Goal: Task Accomplishment & Management: Complete application form

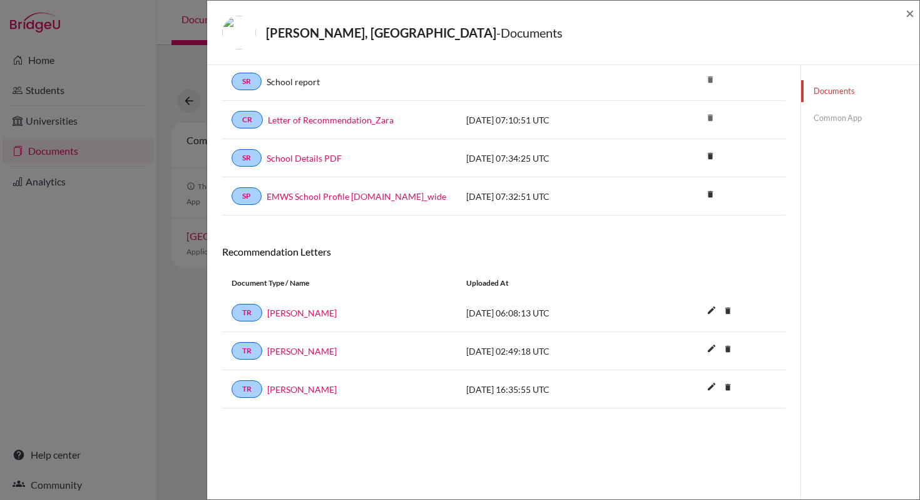
scroll to position [63, 0]
click at [829, 116] on link "Common App" at bounding box center [860, 118] width 118 height 22
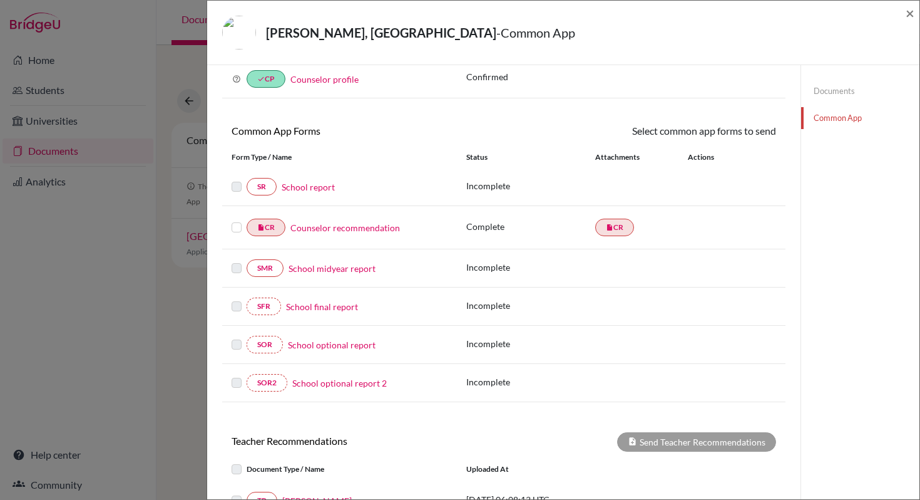
click at [308, 191] on link "School report" at bounding box center [308, 186] width 53 height 13
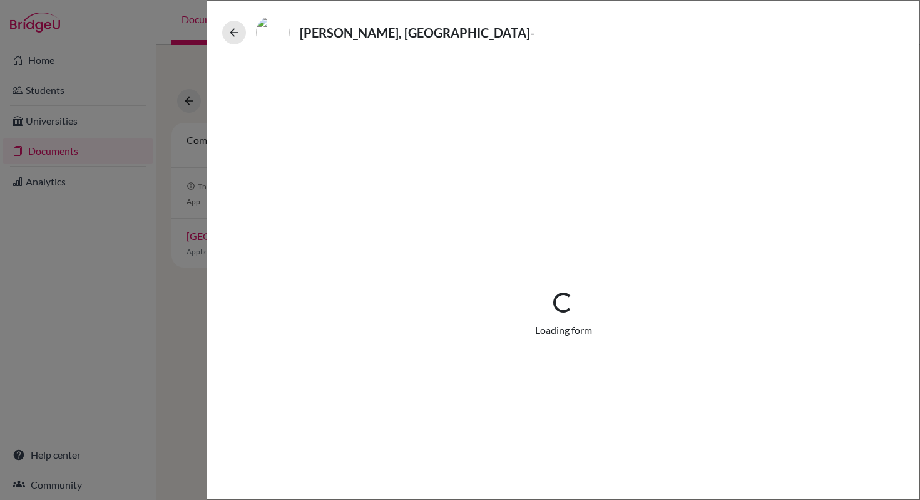
select select "1"
select select "0"
select select "1"
select select "0"
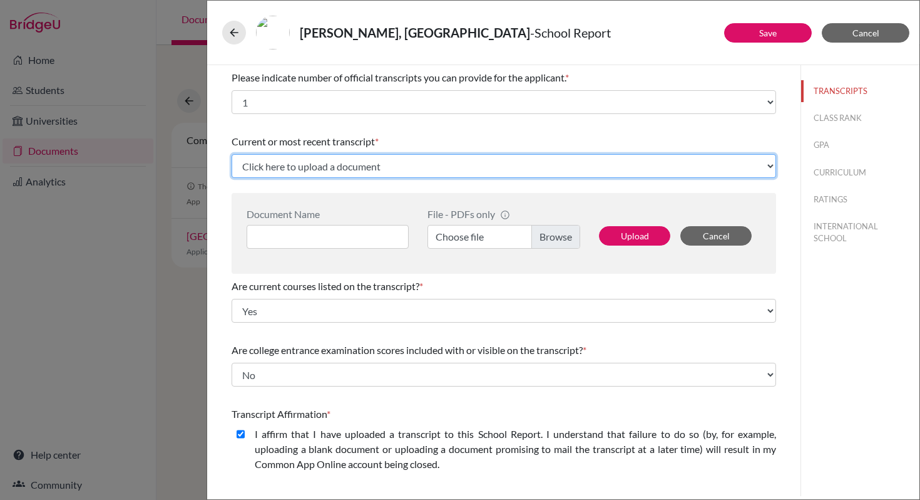
click at [764, 167] on select "Click here to upload a document Upload New File" at bounding box center [504, 166] width 545 height 24
select select "Upload New File"
click at [232, 154] on select "Click here to upload a document Upload New File" at bounding box center [504, 166] width 545 height 24
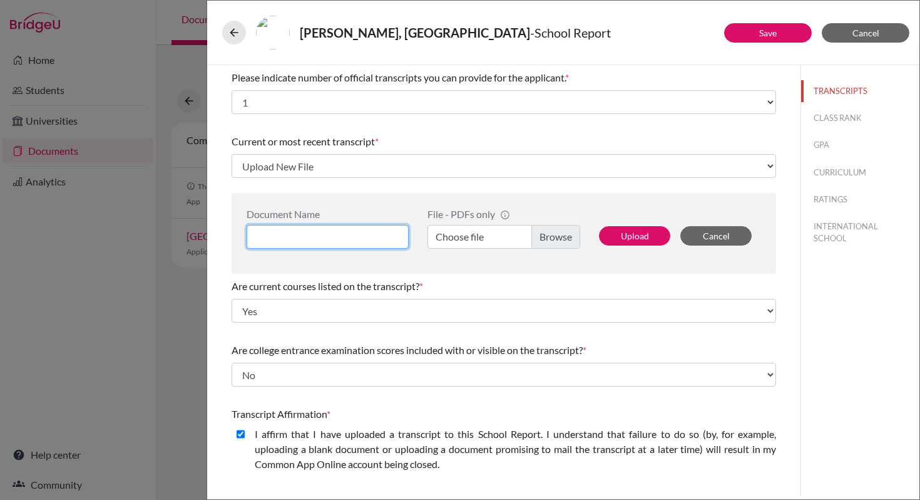
click at [374, 239] on input at bounding box center [328, 237] width 162 height 24
type input "Transcripts"
click at [533, 240] on label "Choose file" at bounding box center [504, 237] width 153 height 24
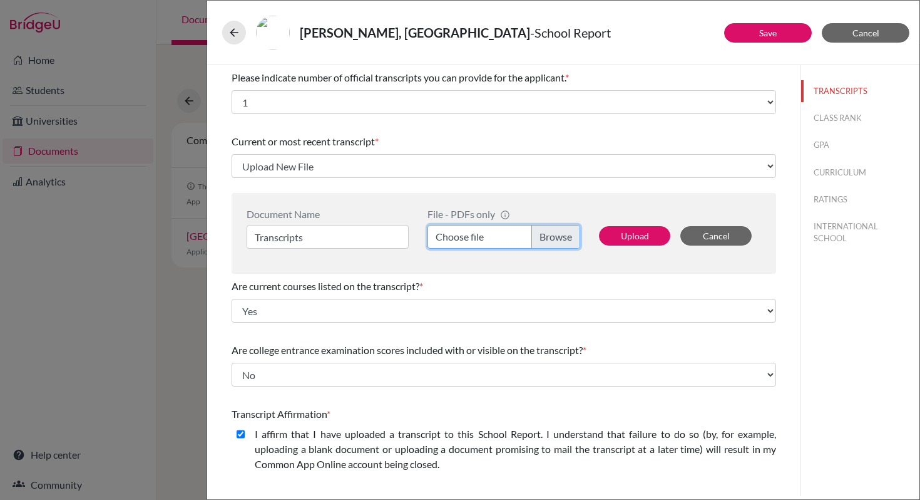
click at [533, 240] on input "Choose file" at bounding box center [504, 237] width 153 height 24
click at [558, 236] on label "Transcripts_Zara.pdf" at bounding box center [504, 237] width 153 height 24
click at [558, 236] on input "Transcripts_Zara.pdf" at bounding box center [504, 237] width 153 height 24
click at [625, 242] on button "Upload" at bounding box center [634, 235] width 71 height 19
select select "684609"
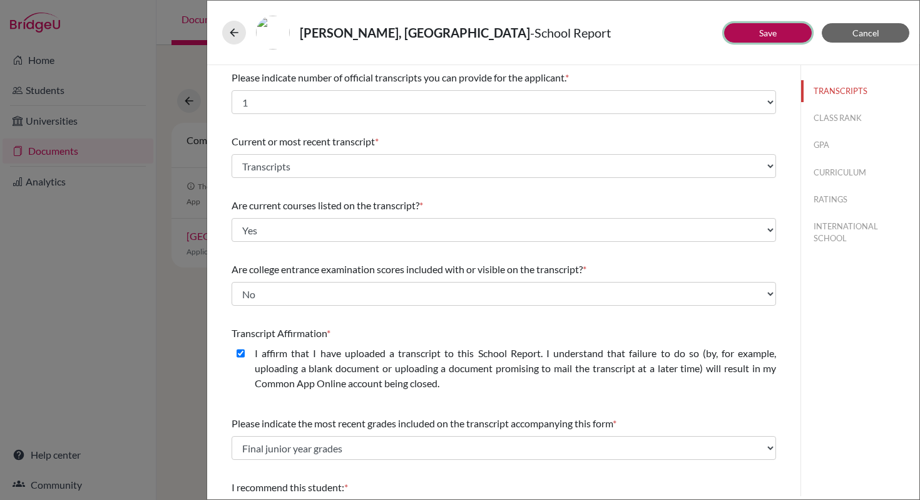
click at [744, 32] on button "Save" at bounding box center [768, 32] width 88 height 19
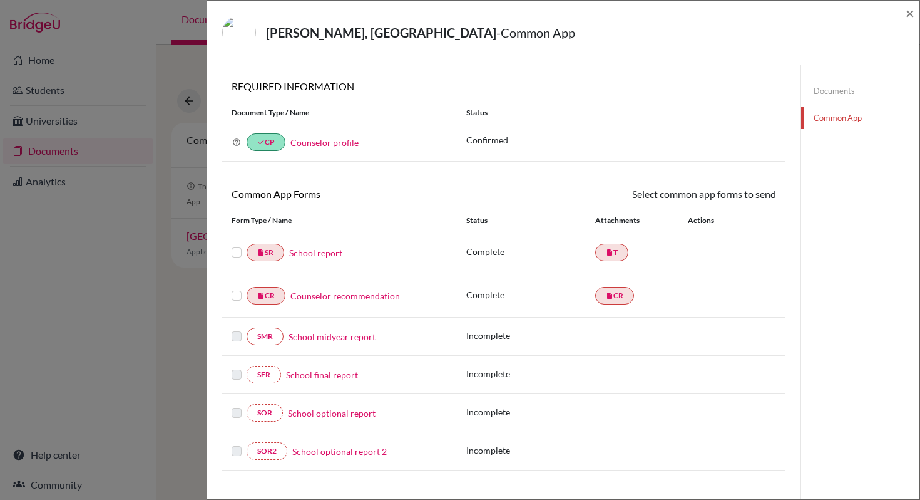
scroll to position [81, 0]
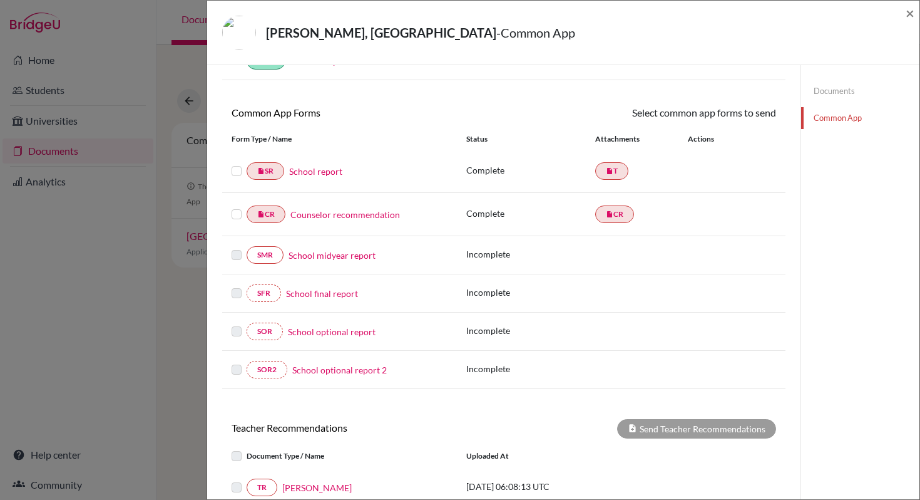
click at [321, 175] on link "School report" at bounding box center [315, 171] width 53 height 13
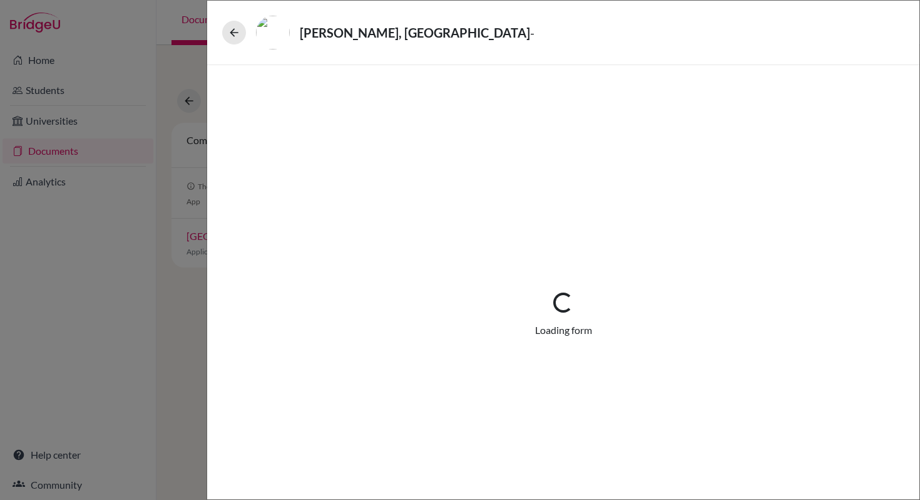
select select "1"
select select "684609"
select select "0"
select select "1"
select select "0"
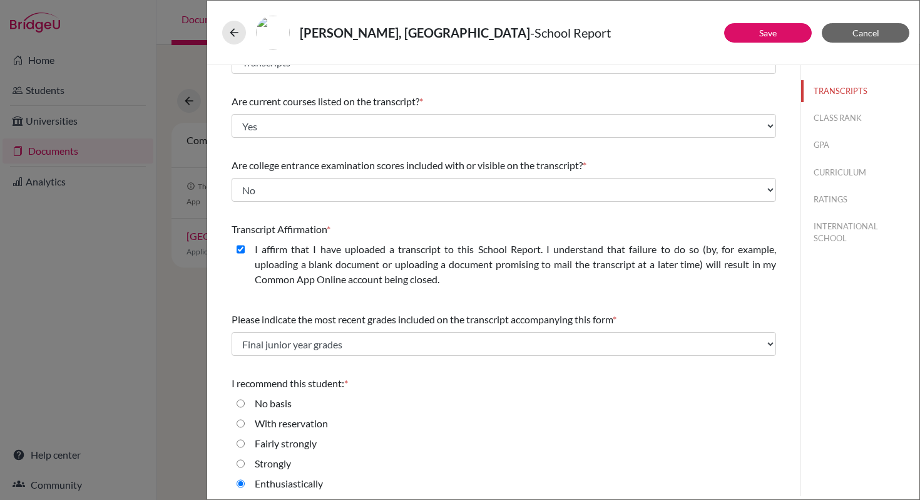
scroll to position [109, 0]
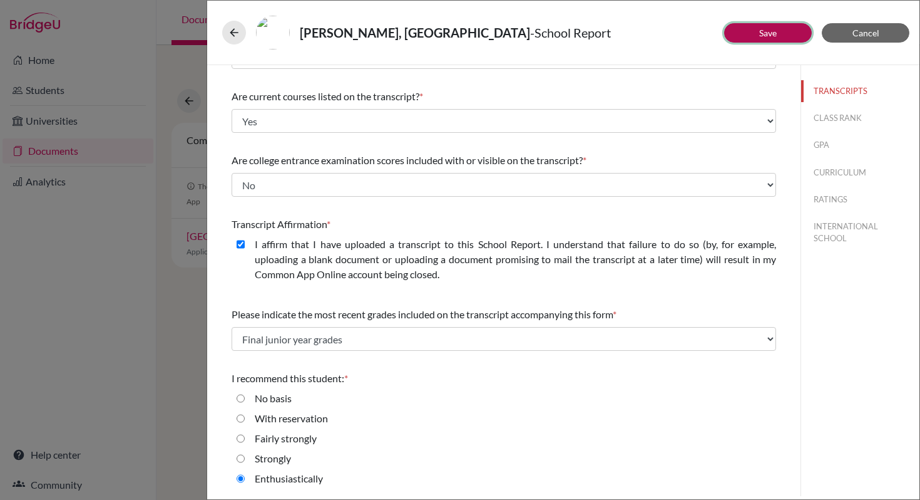
click at [771, 38] on link "Save" at bounding box center [768, 33] width 18 height 11
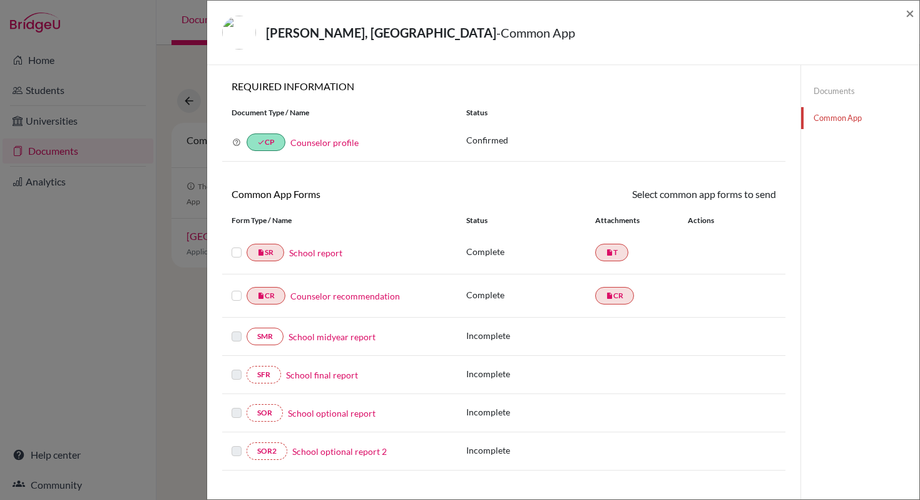
click at [235, 245] on label at bounding box center [237, 245] width 10 height 0
click at [0, 0] on input "checkbox" at bounding box center [0, 0] width 0 height 0
click at [746, 200] on link "Send" at bounding box center [750, 196] width 52 height 19
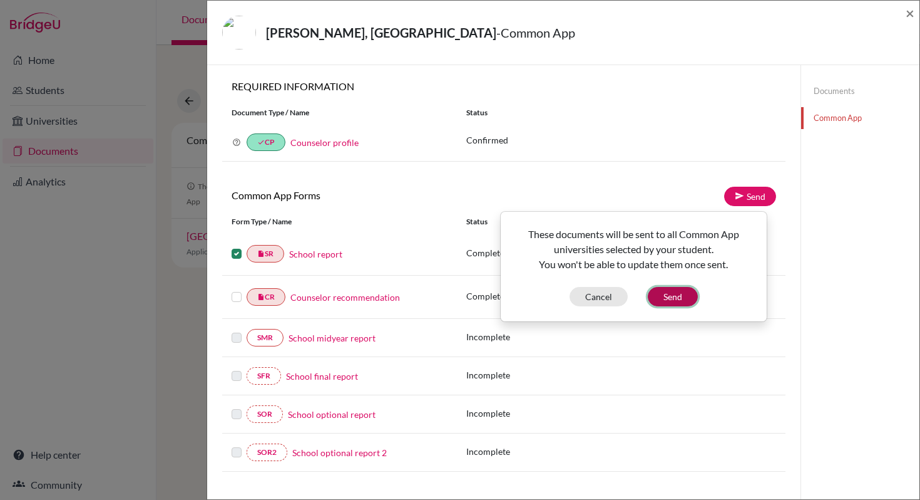
click at [681, 301] on button "Send" at bounding box center [673, 296] width 50 height 19
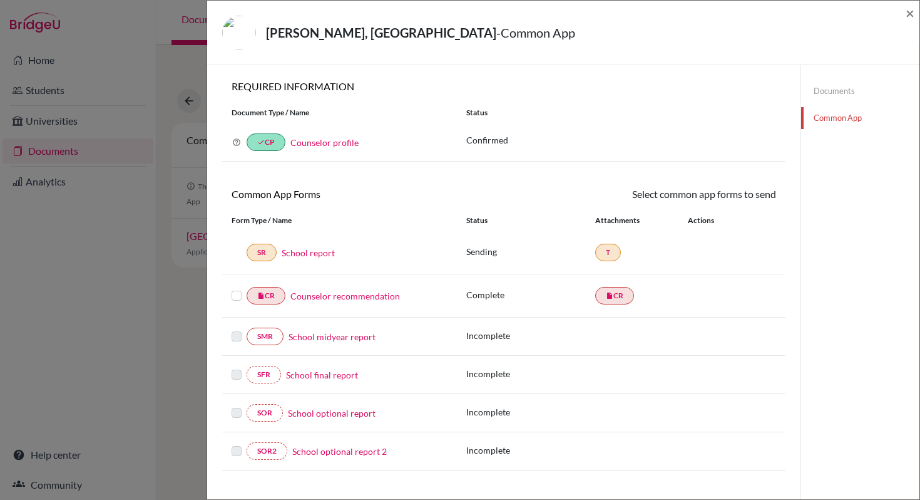
click at [323, 297] on link "Counselor recommendation" at bounding box center [345, 295] width 110 height 13
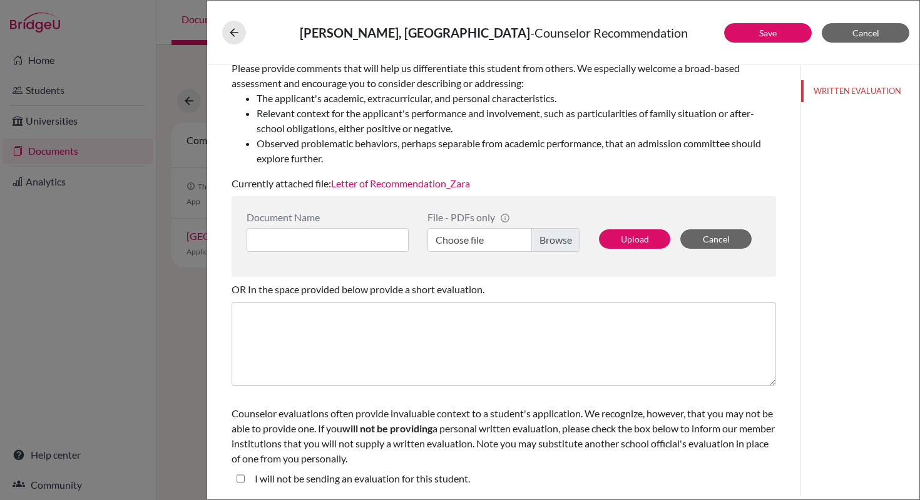
scroll to position [195, 0]
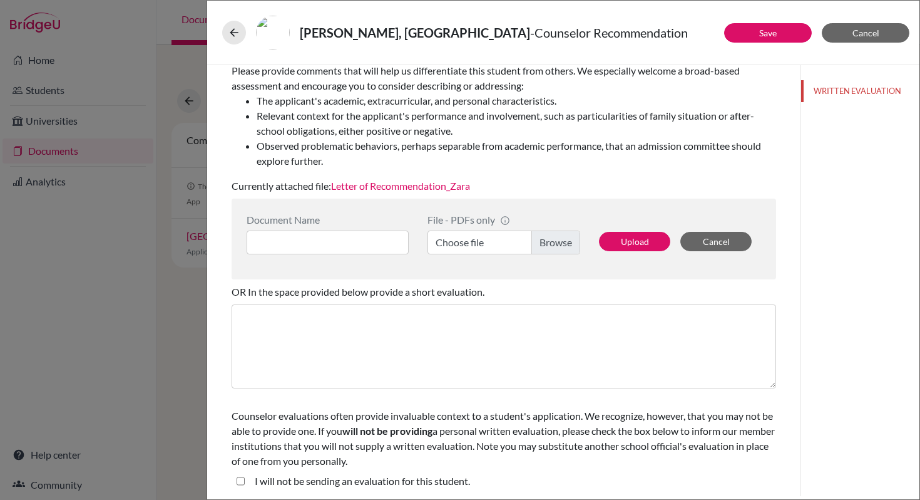
click at [417, 189] on link "Letter of Recommendation_Zara" at bounding box center [400, 186] width 139 height 12
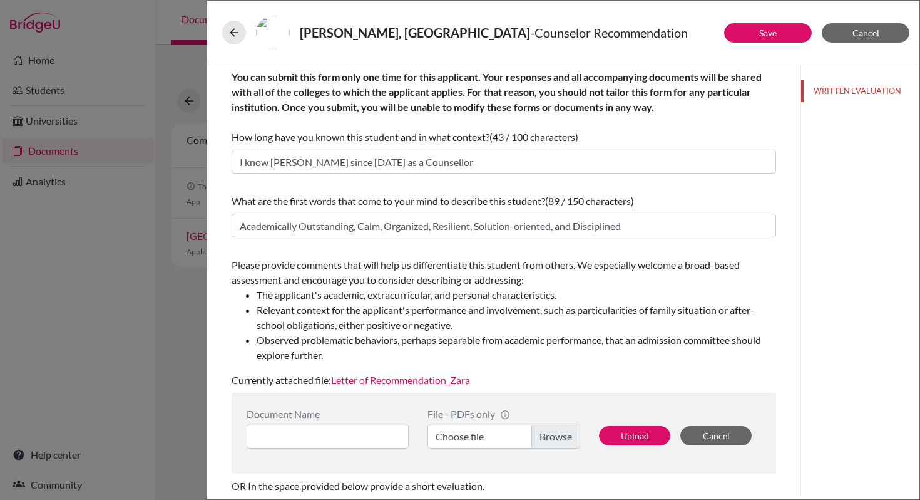
scroll to position [0, 0]
click at [778, 36] on button "Save" at bounding box center [768, 32] width 88 height 19
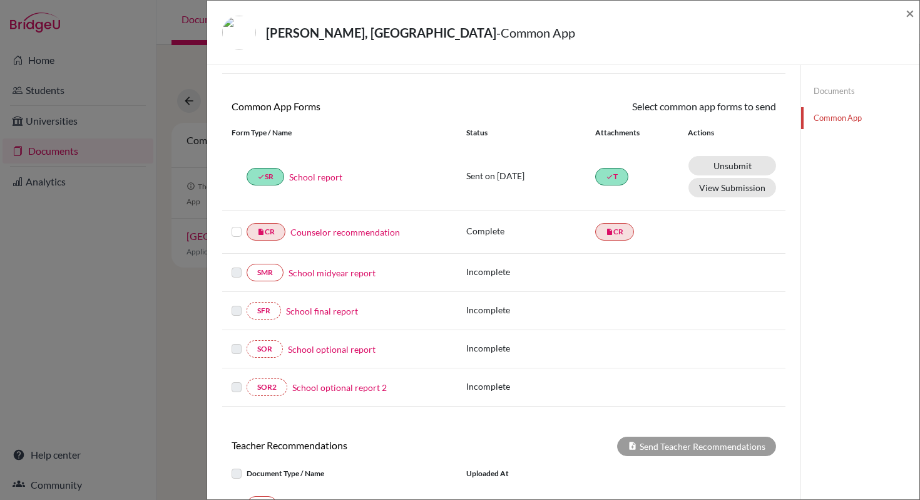
scroll to position [88, 0]
click at [324, 180] on link "School report" at bounding box center [315, 176] width 53 height 13
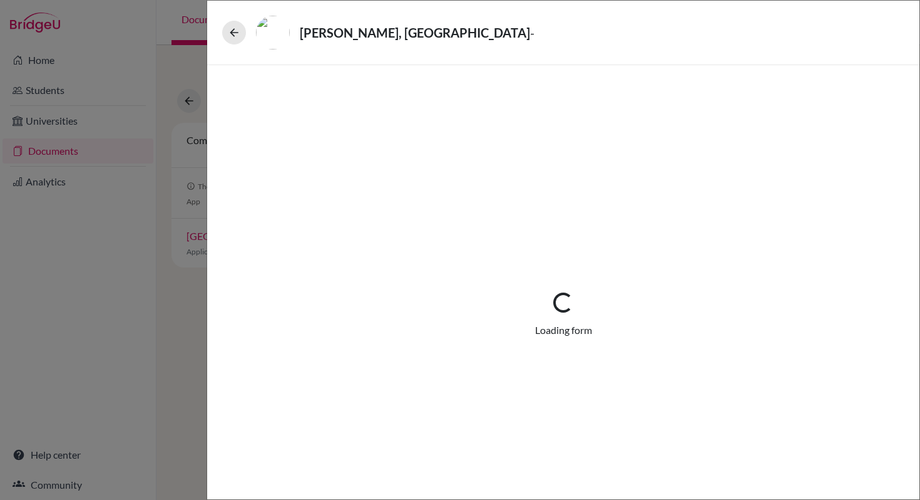
select select "1"
select select "684609"
select select "0"
select select "1"
select select "0"
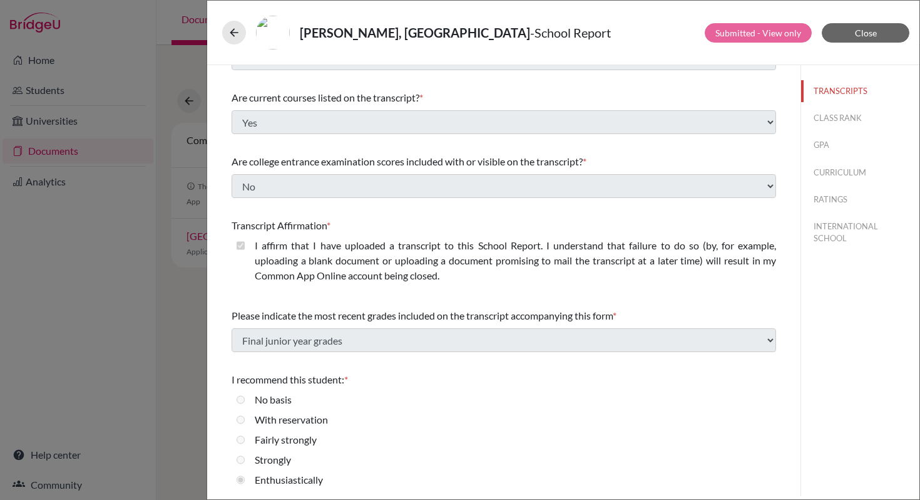
scroll to position [109, 0]
click at [505, 236] on div "Transcript Affirmation * I affirm that I have uploaded a transcript to this Sch…" at bounding box center [504, 252] width 545 height 80
